Goal: Task Accomplishment & Management: Use online tool/utility

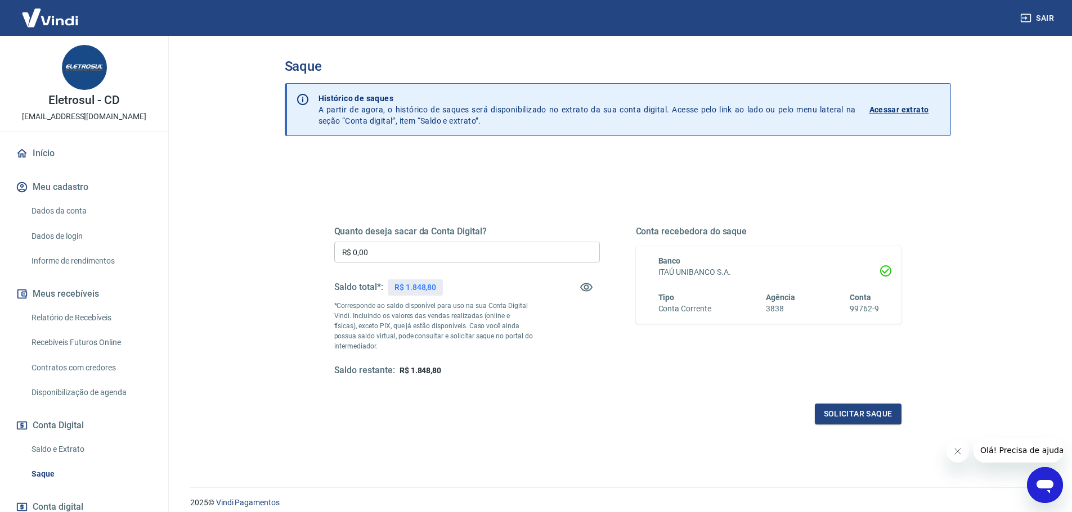
drag, startPoint x: 445, startPoint y: 249, endPoint x: 134, endPoint y: 251, distance: 311.1
click at [156, 259] on div "Sair Eletrosul - CD [EMAIL_ADDRESS][DOMAIN_NAME] Início Meu cadastro Dados da c…" at bounding box center [536, 256] width 1072 height 512
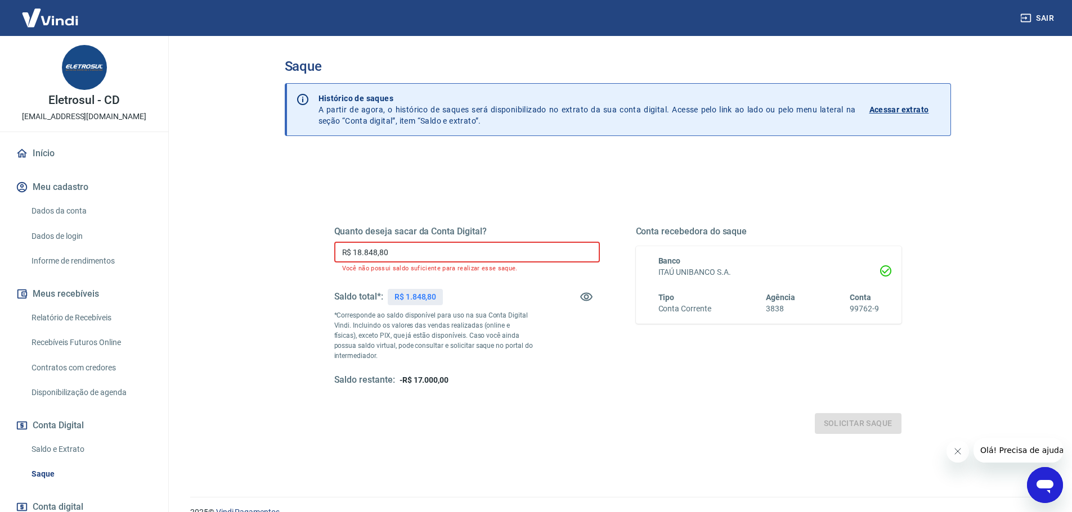
drag, startPoint x: 422, startPoint y: 250, endPoint x: 4, endPoint y: 297, distance: 420.5
click at [71, 295] on div "Sair Eletrosul - CD [EMAIL_ADDRESS][DOMAIN_NAME] Início Meu cadastro Dados da c…" at bounding box center [536, 256] width 1072 height 512
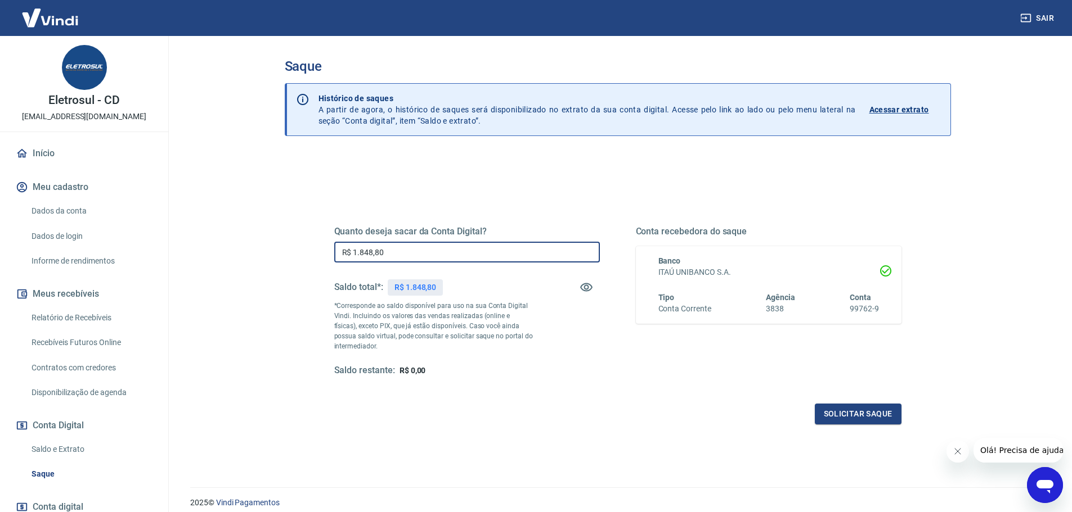
type input "R$ 1.848,80"
click at [862, 424] on button "Solicitar saque" at bounding box center [857, 414] width 87 height 21
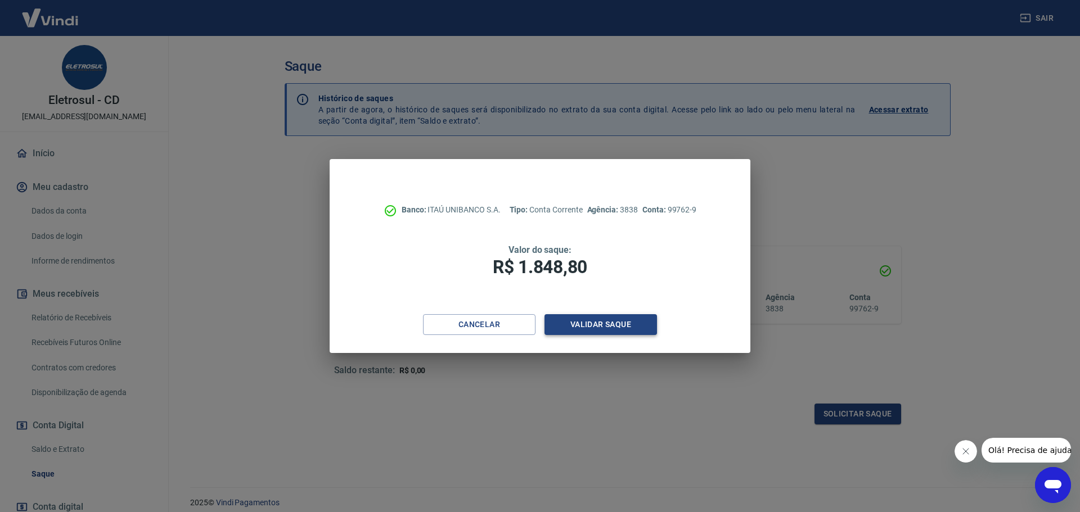
click at [633, 330] on button "Validar saque" at bounding box center [600, 324] width 112 height 21
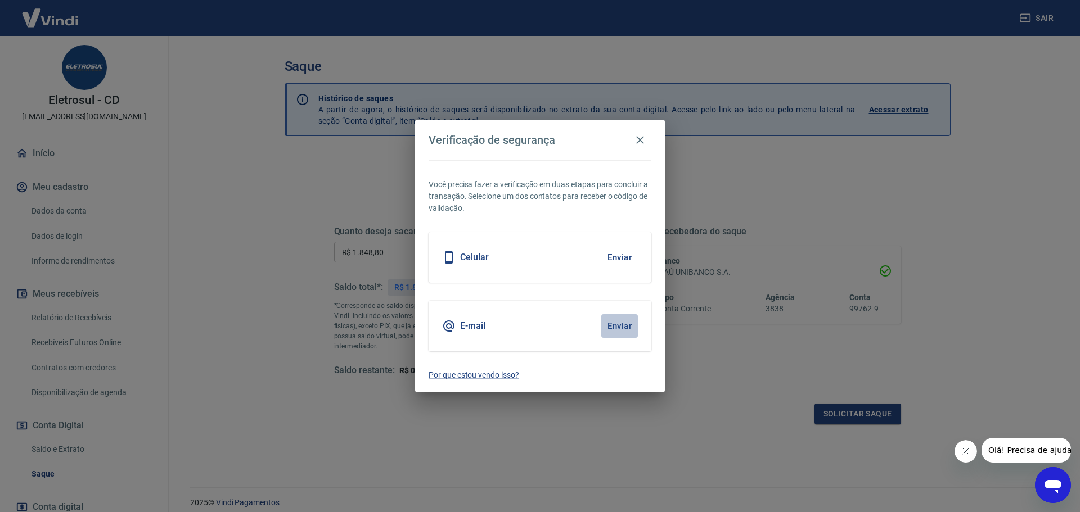
click at [627, 321] on button "Enviar" at bounding box center [619, 326] width 37 height 24
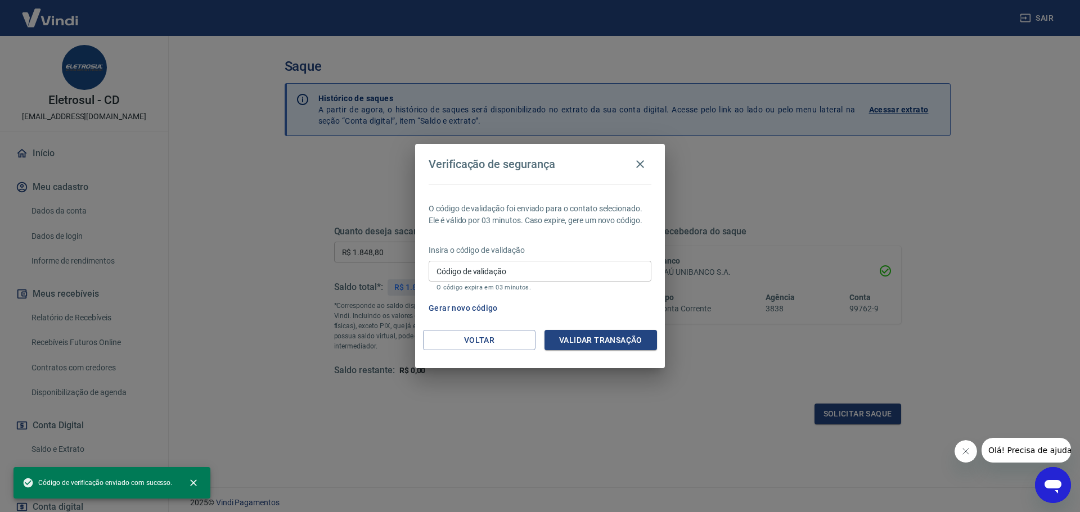
click at [483, 269] on input "Código de validação" at bounding box center [540, 271] width 223 height 21
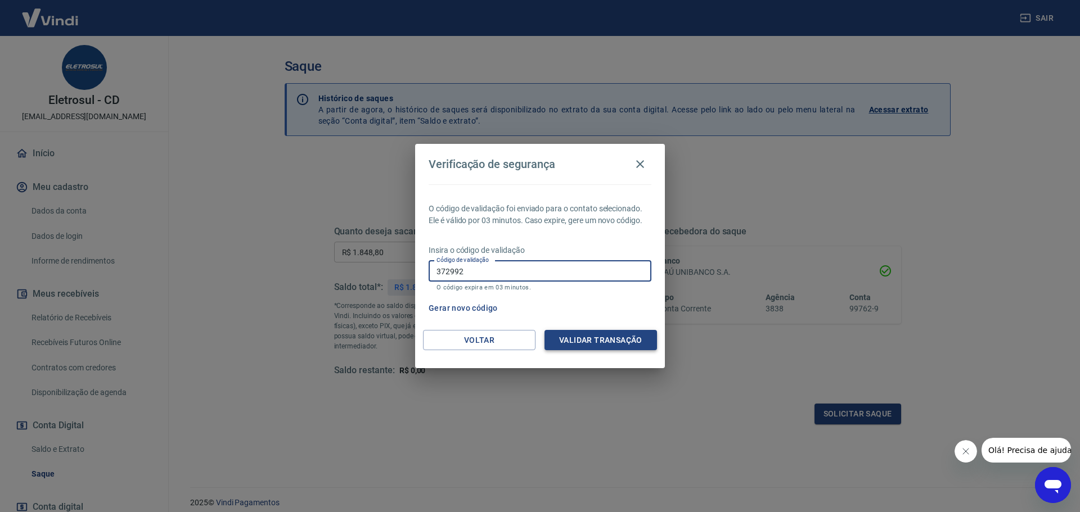
type input "372992"
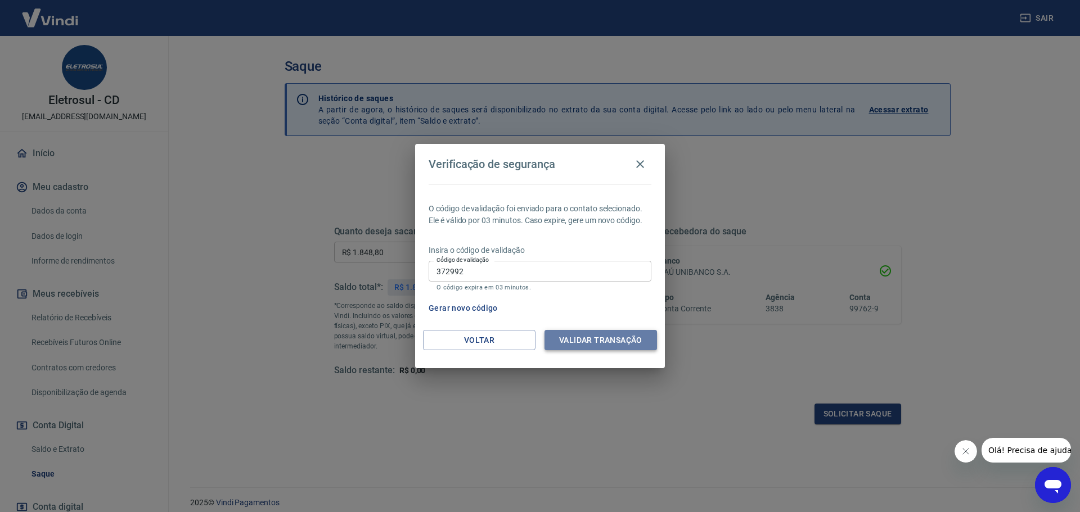
click at [607, 334] on button "Validar transação" at bounding box center [600, 340] width 112 height 21
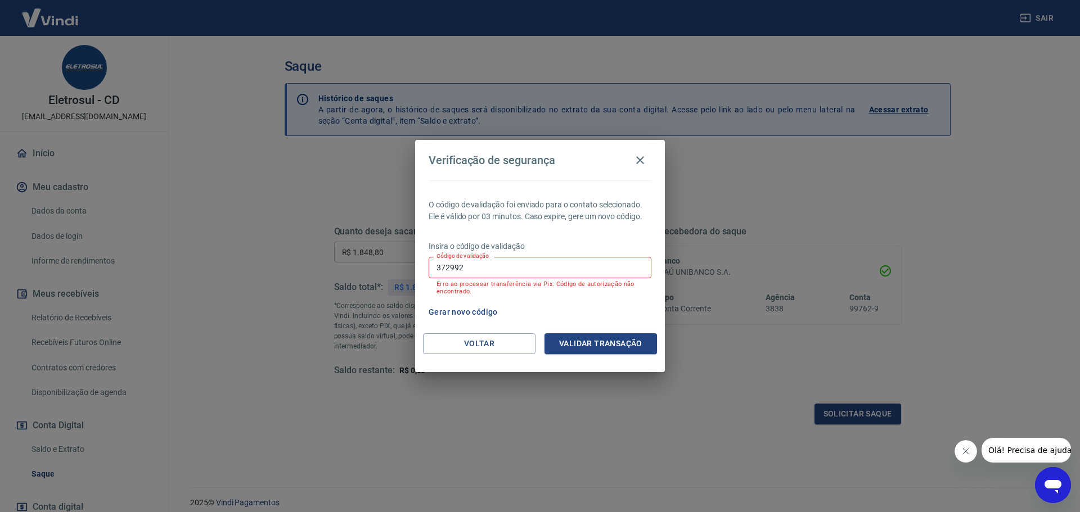
click at [462, 310] on button "Gerar novo código" at bounding box center [463, 312] width 78 height 21
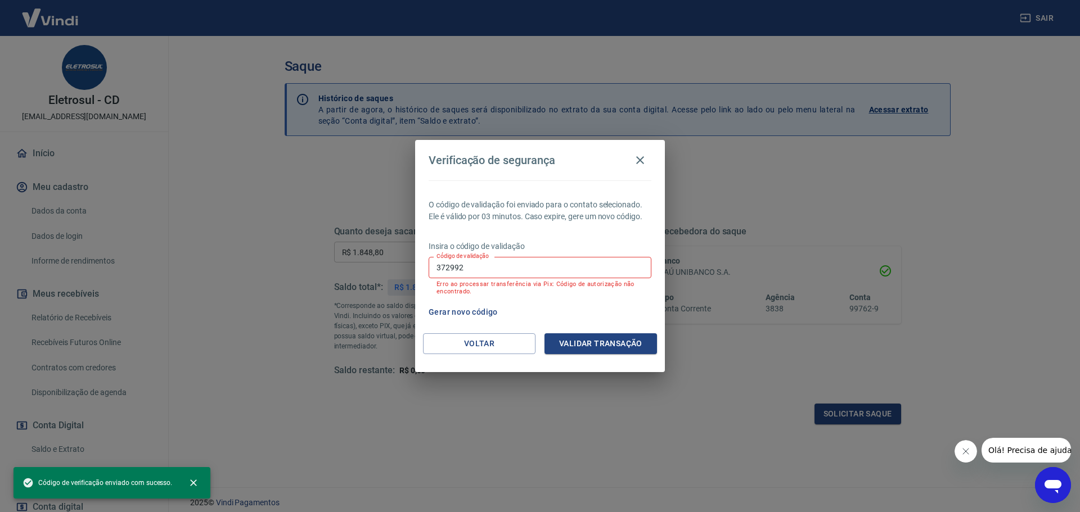
drag, startPoint x: 363, startPoint y: 291, endPoint x: 155, endPoint y: 337, distance: 213.7
click at [246, 313] on div "Verificação de segurança O código de validação foi enviado para o contato selec…" at bounding box center [540, 256] width 1080 height 512
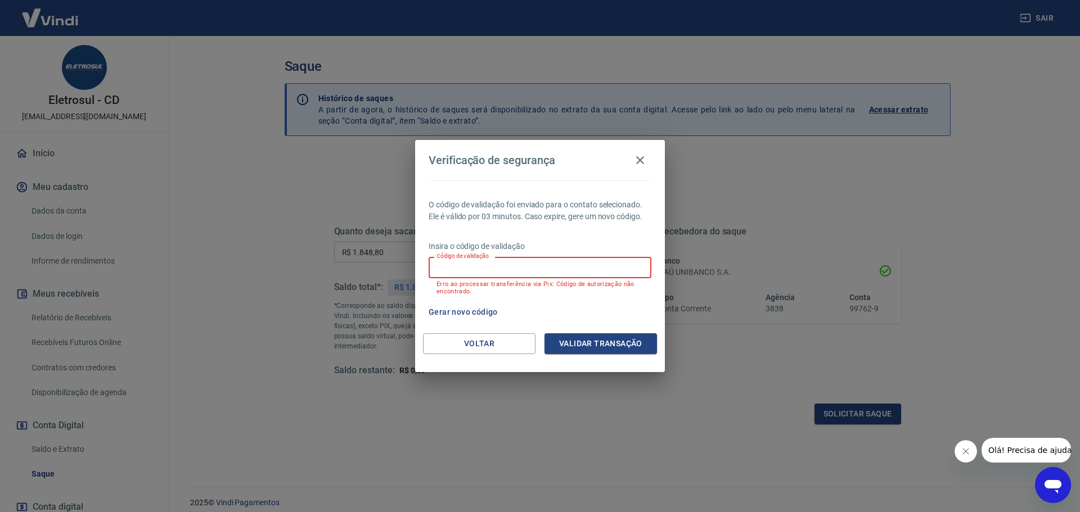
click at [462, 268] on input "Código de validação" at bounding box center [540, 267] width 223 height 21
type input "290447"
click at [601, 336] on button "Validar transação" at bounding box center [600, 344] width 112 height 21
